Goal: Contribute content

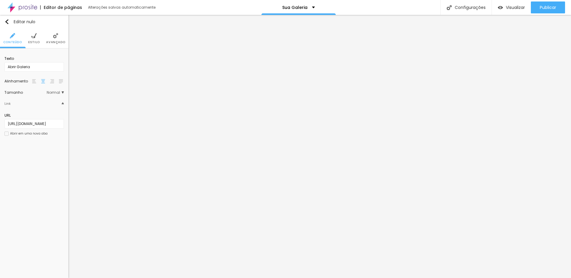
scroll to position [0, 113]
type input "[URL][DOMAIN_NAME]"
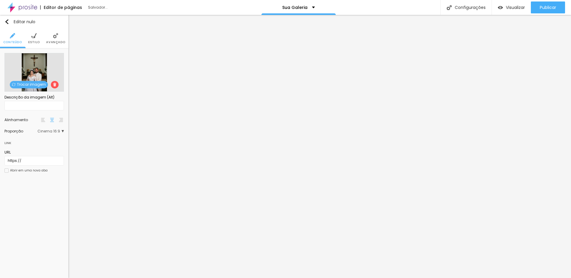
click at [39, 84] on font "Trocar imagem" at bounding box center [31, 84] width 29 height 5
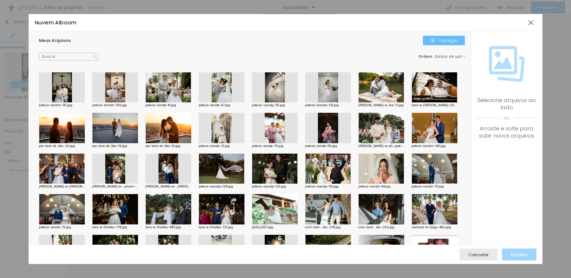
click at [438, 41] on div "Carregar" at bounding box center [443, 40] width 27 height 5
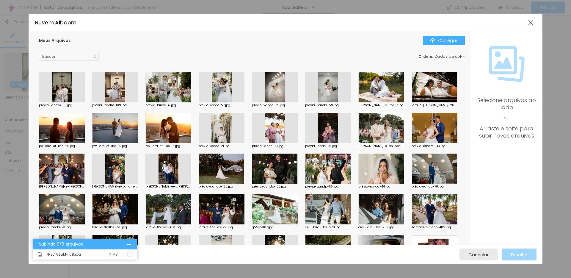
click at [106, 85] on div at bounding box center [115, 87] width 46 height 30
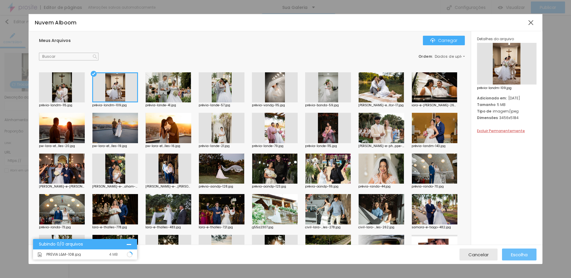
click at [512, 252] on font "Escolha" at bounding box center [519, 254] width 17 height 6
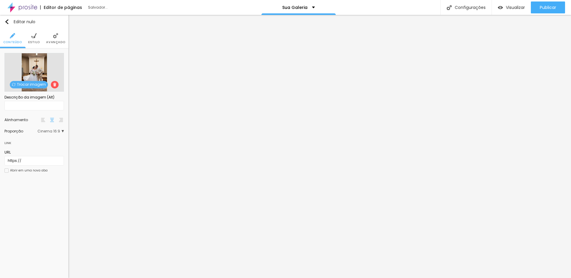
click at [37, 83] on font "Trocar imagem" at bounding box center [31, 84] width 29 height 5
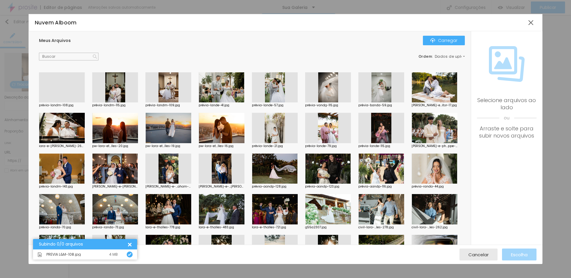
click at [76, 102] on div at bounding box center [62, 102] width 46 height 0
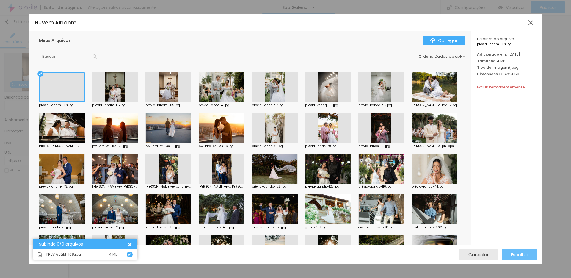
click at [531, 255] on button "Escolha" at bounding box center [519, 254] width 34 height 12
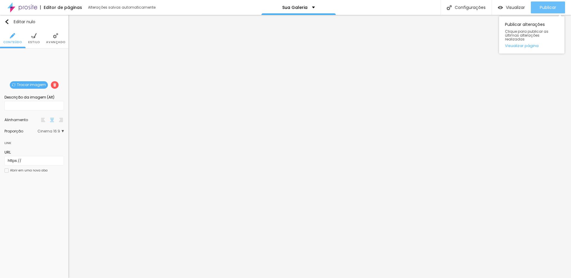
click at [546, 7] on font "Publicar" at bounding box center [547, 7] width 16 height 6
click at [38, 84] on font "Trocar imagem" at bounding box center [31, 84] width 29 height 5
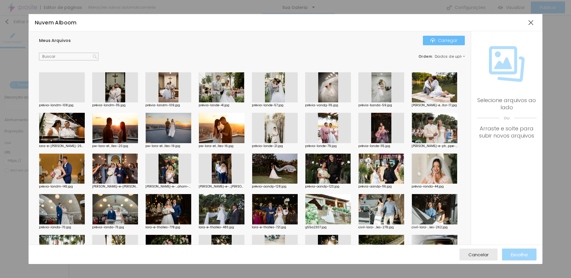
click at [433, 43] on button "Carregar" at bounding box center [444, 41] width 42 height 10
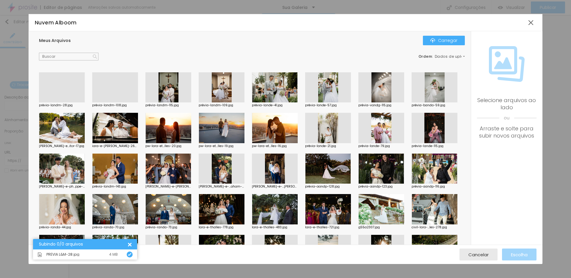
click at [54, 102] on div at bounding box center [62, 102] width 46 height 0
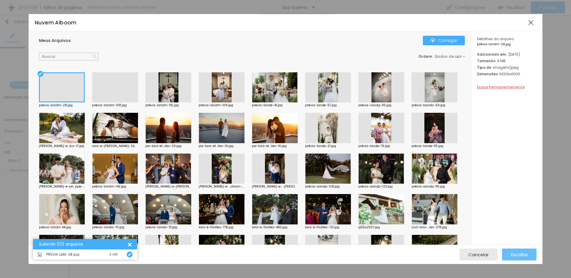
click at [527, 253] on font "Escolha" at bounding box center [519, 254] width 17 height 6
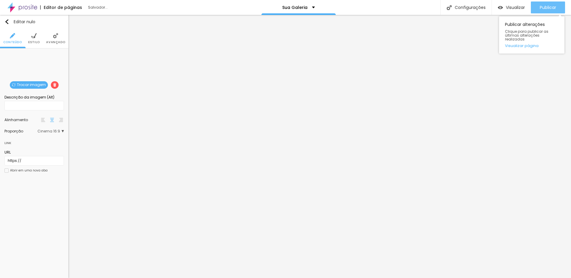
click at [547, 7] on font "Publicar" at bounding box center [547, 7] width 16 height 6
click at [549, 5] on font "Publicar" at bounding box center [547, 7] width 16 height 6
